Goal: Use online tool/utility: Use online tool/utility

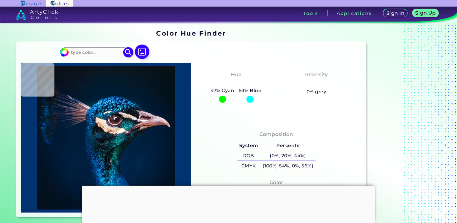
click at [127, 53] on img at bounding box center [128, 52] width 10 height 10
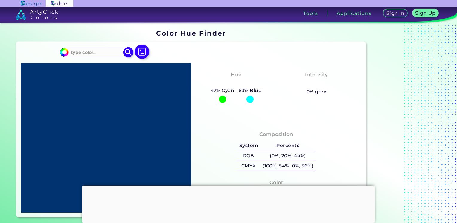
click at [83, 51] on input at bounding box center [97, 52] width 56 height 8
click at [131, 54] on img at bounding box center [128, 52] width 10 height 10
drag, startPoint x: 96, startPoint y: 51, endPoint x: 63, endPoint y: 51, distance: 32.9
click at [63, 51] on div "#00bfff 236,127,54 Acadia ◉ Acid Green ◉ Aero Blue ◉ Alabaster ◉ Albescent Whit…" at bounding box center [96, 53] width 72 height 10
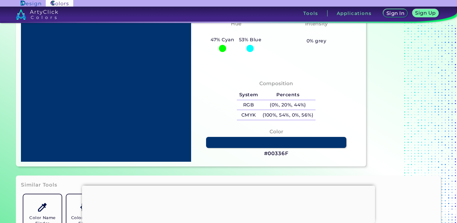
scroll to position [60, 0]
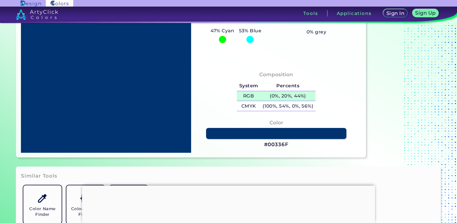
click at [283, 96] on h5 "(0%, 20%, 44%)" at bounding box center [287, 96] width 55 height 10
click at [283, 96] on h5 "(0%, 20%, 44%) copied" at bounding box center [287, 96] width 55 height 10
copy h5 "20"
click at [275, 95] on h5 "(0%, 20%, 44%)" at bounding box center [287, 96] width 55 height 10
click at [275, 95] on h5 "(0%, 20%, 44%) copied" at bounding box center [287, 96] width 55 height 10
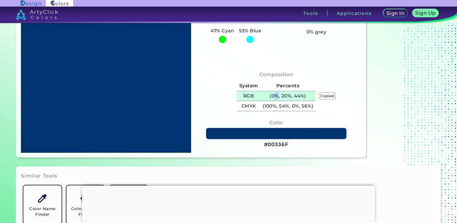
copy h5 "%"
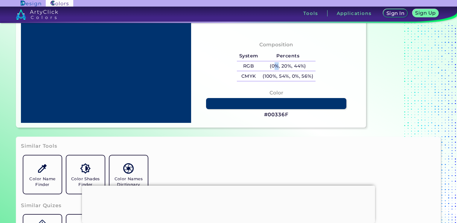
scroll to position [0, 0]
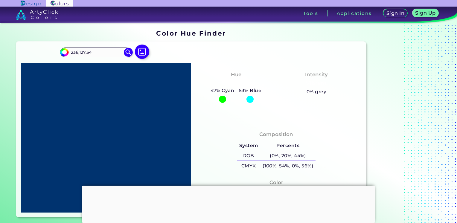
drag, startPoint x: 93, startPoint y: 51, endPoint x: 54, endPoint y: 49, distance: 39.2
click at [54, 49] on div "#00bfff 236,127,54 Acadia ◉ Acid Green ◉ Aero Blue ◉ Alabaster ◉ Albescent Whit…" at bounding box center [191, 130] width 350 height 176
paste input "#EC7F36."
type input "#EC7F36"
click at [127, 52] on img at bounding box center [128, 52] width 10 height 10
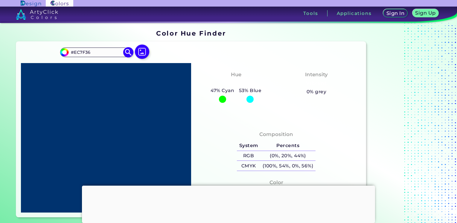
type input "#ec7f36"
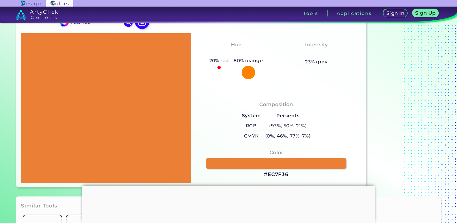
scroll to position [90, 0]
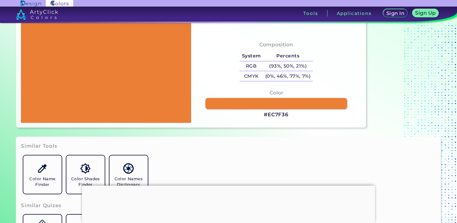
click at [260, 101] on link at bounding box center [277, 103] width 142 height 11
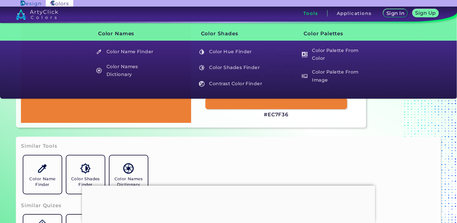
scroll to position [0, 0]
